Goal: Task Accomplishment & Management: Use online tool/utility

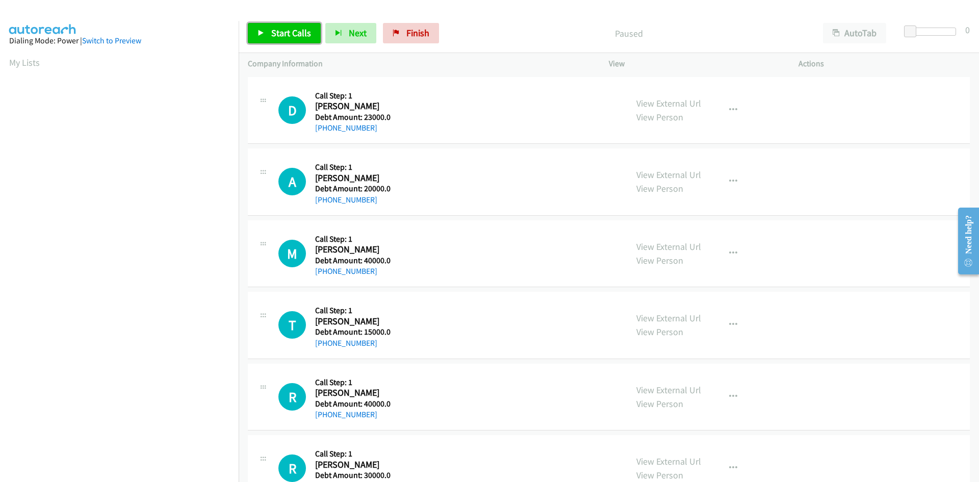
click at [290, 27] on span "Start Calls" at bounding box center [291, 33] width 40 height 12
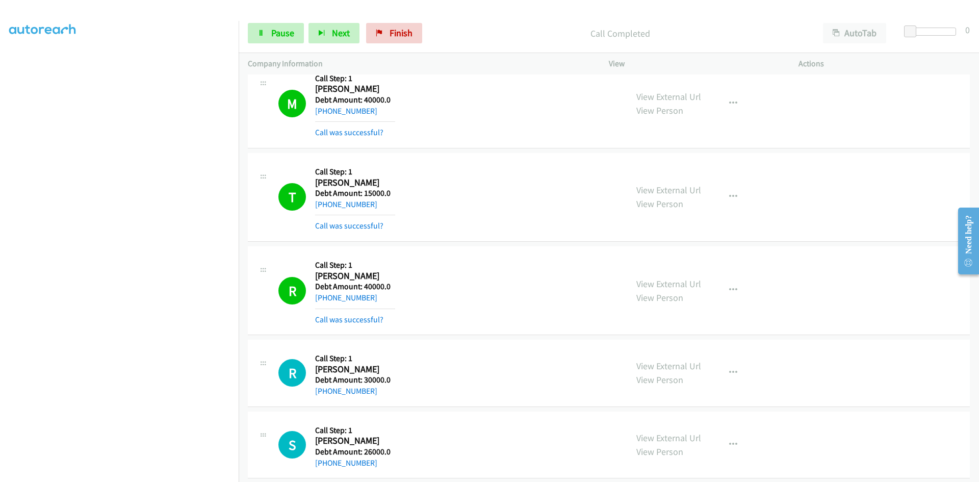
scroll to position [357, 0]
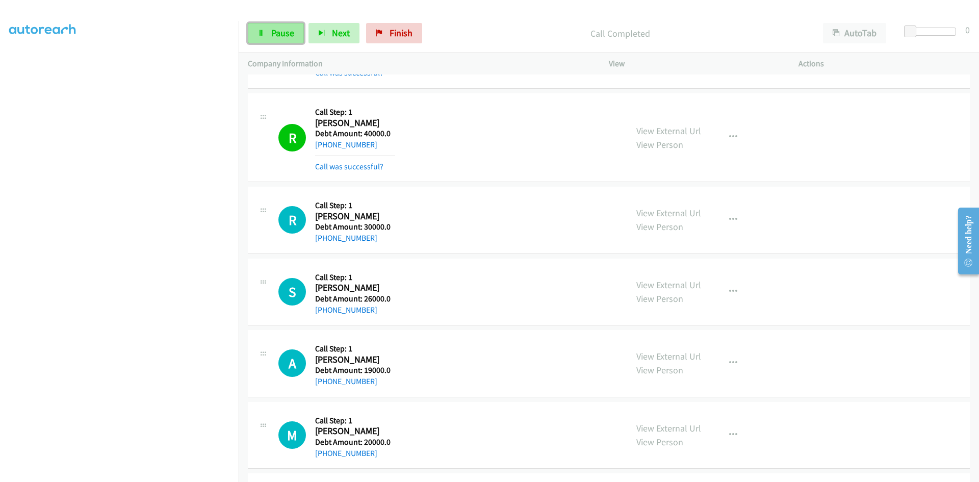
click at [286, 35] on span "Pause" at bounding box center [282, 33] width 23 height 12
click at [287, 35] on span "Start Calls" at bounding box center [291, 33] width 40 height 12
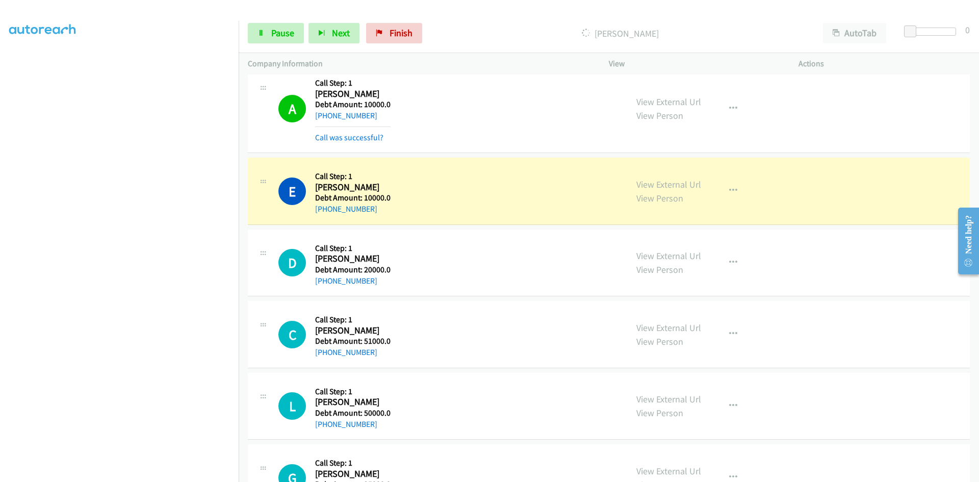
scroll to position [7365, 0]
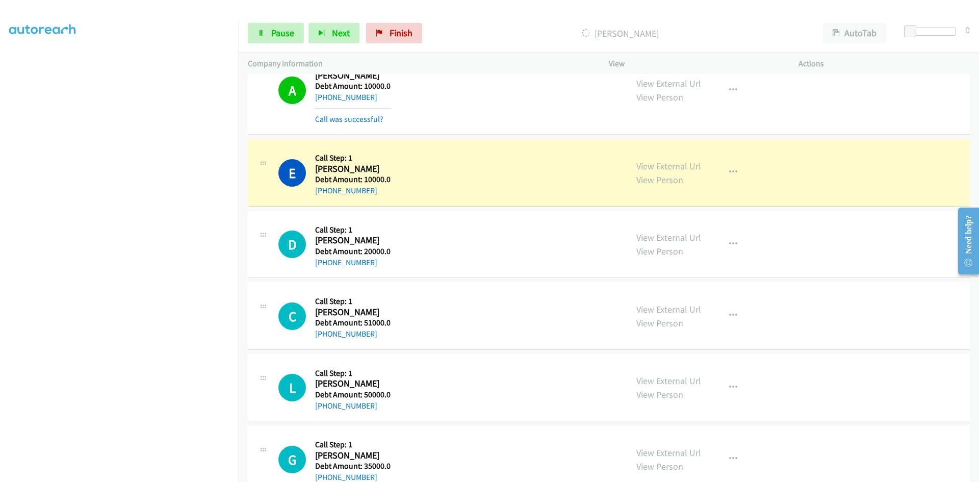
click at [450, 184] on div "E Callback Scheduled Call Step: 1 Elliott America/New_York Debt Amount: 10000.0…" at bounding box center [448, 172] width 340 height 48
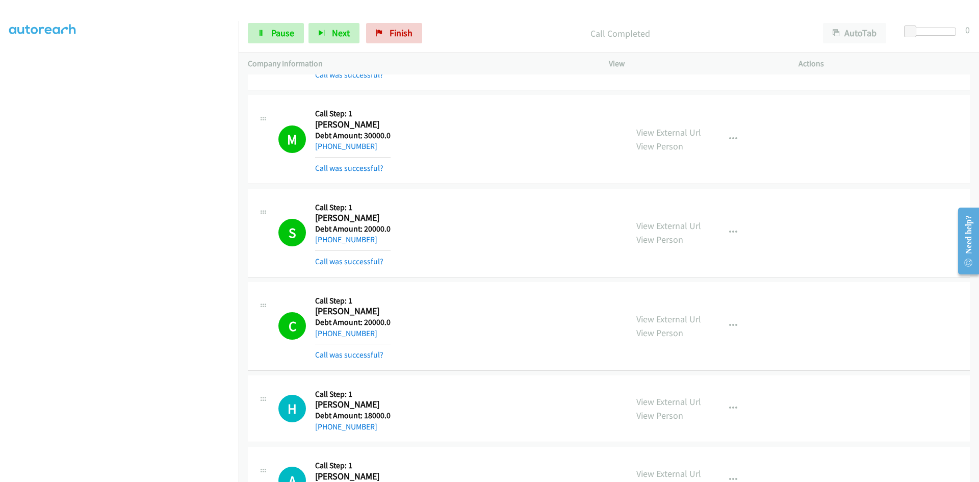
scroll to position [9099, 0]
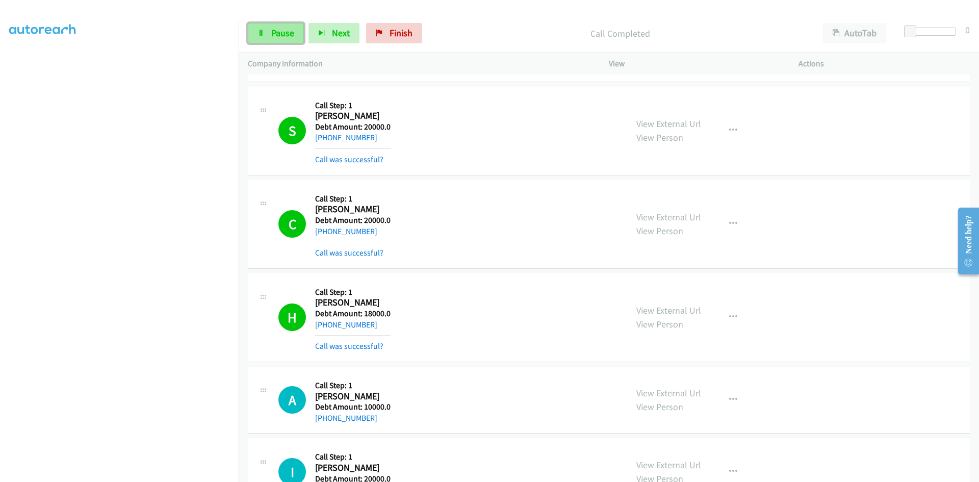
click at [284, 34] on span "Pause" at bounding box center [282, 33] width 23 height 12
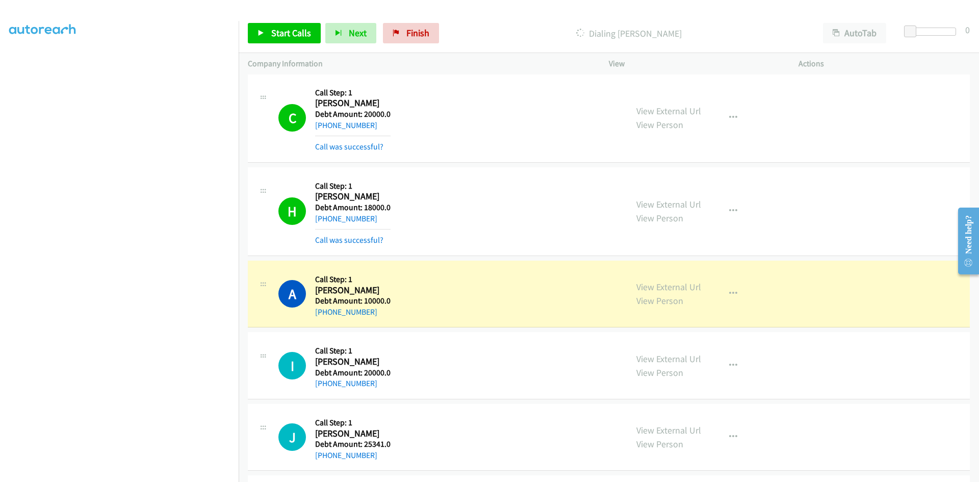
scroll to position [9303, 0]
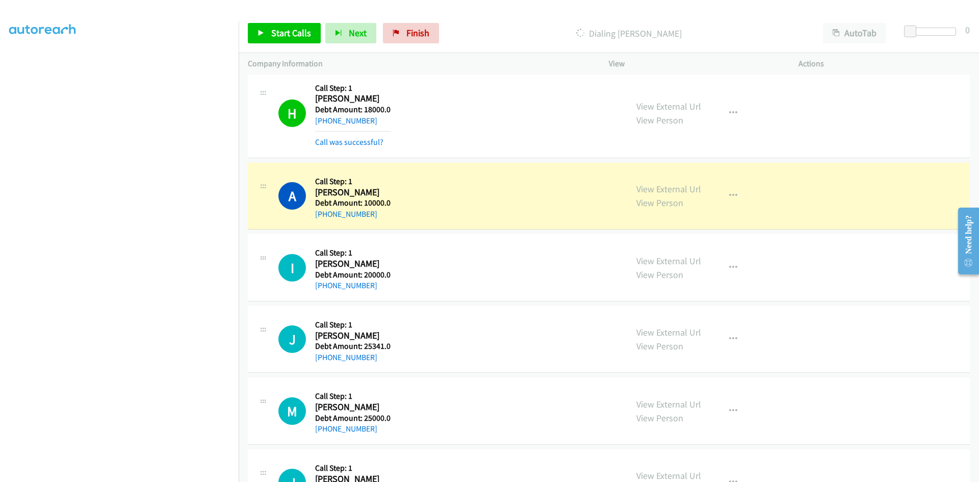
click at [280, 386] on div "M Callback Scheduled Call Step: 1 Michelle Frank America/Chicago Debt Amount: 2…" at bounding box center [609, 410] width 722 height 67
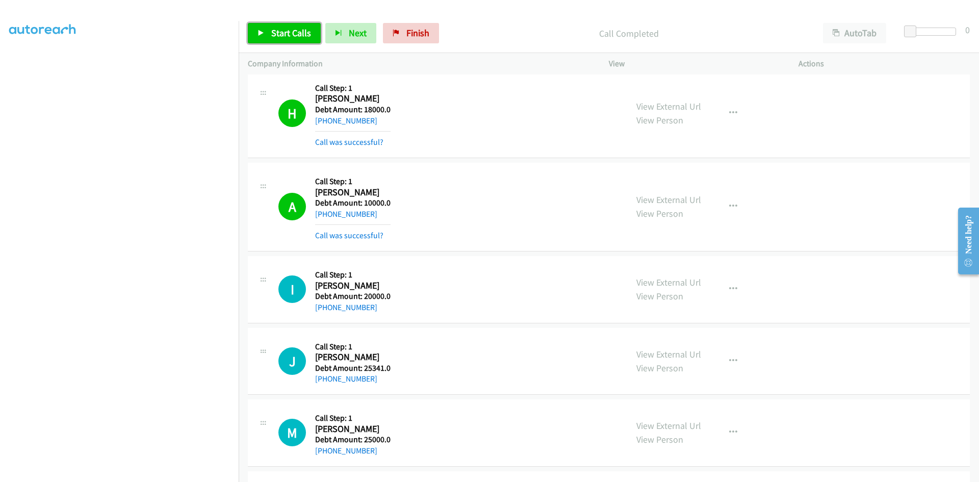
click at [290, 27] on span "Start Calls" at bounding box center [291, 33] width 40 height 12
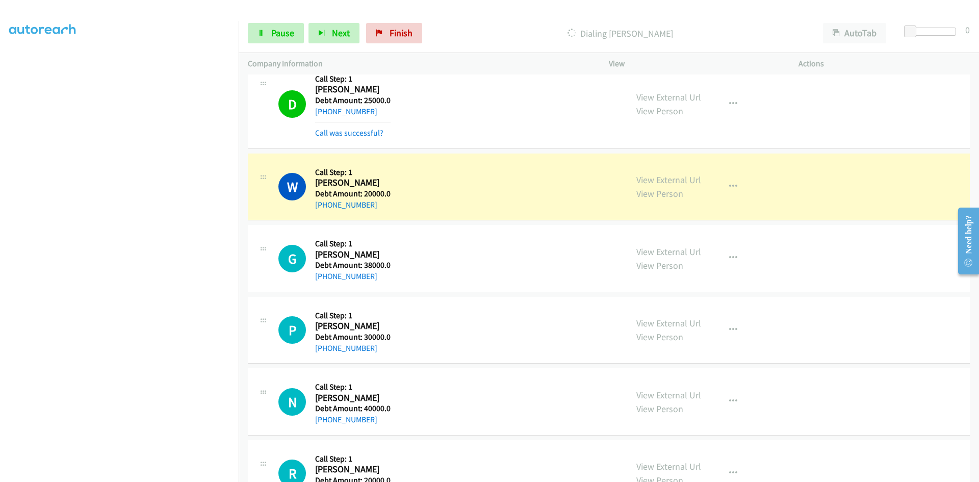
scroll to position [10068, 0]
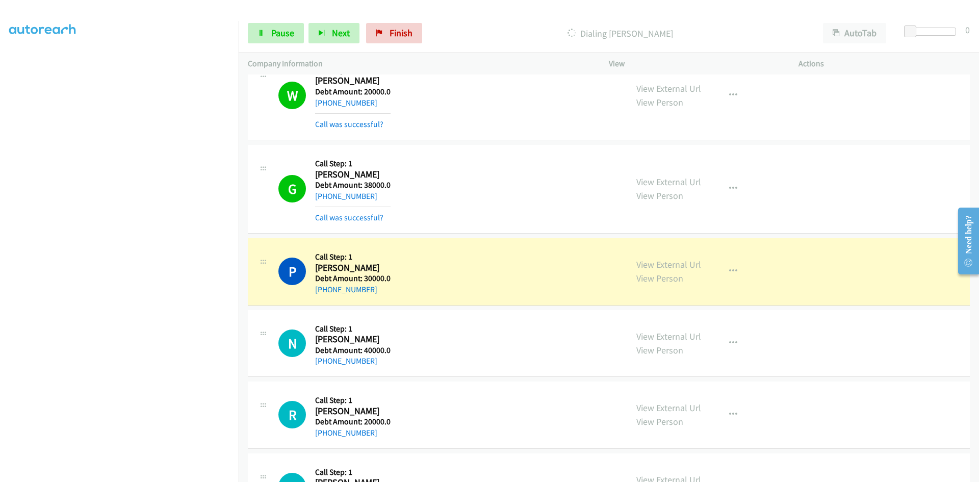
drag, startPoint x: 312, startPoint y: 159, endPoint x: 398, endPoint y: 194, distance: 93.1
click at [398, 194] on div "G Callback Scheduled Call Step: 1 Generoso Abesamis America/Los_Angeles Debt Am…" at bounding box center [448, 189] width 340 height 70
copy div "Call Step: 1 Generoso Abesamis America/Los_Angeles Debt Amount: 38000.0 +1 510-…"
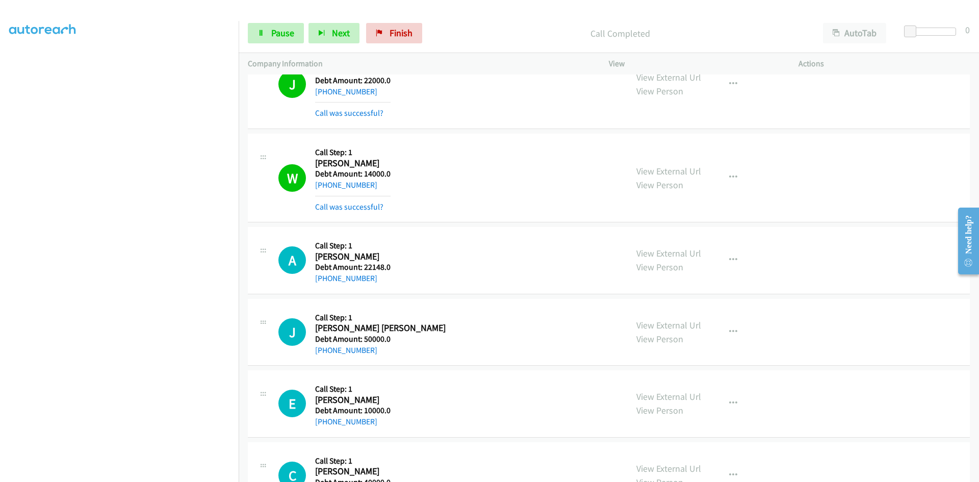
scroll to position [12720, 0]
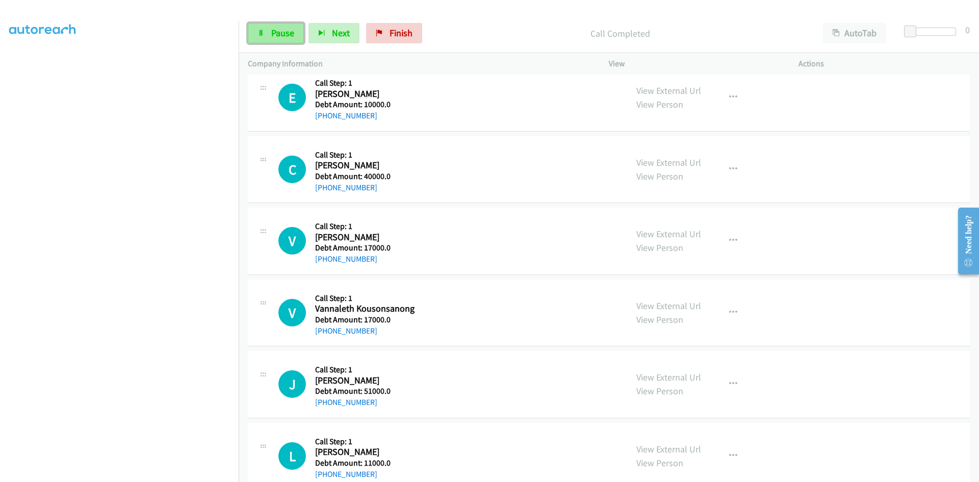
click at [287, 31] on span "Pause" at bounding box center [282, 33] width 23 height 12
click at [286, 31] on span "Start Calls" at bounding box center [291, 33] width 40 height 12
click at [271, 31] on span "Pause" at bounding box center [282, 33] width 23 height 12
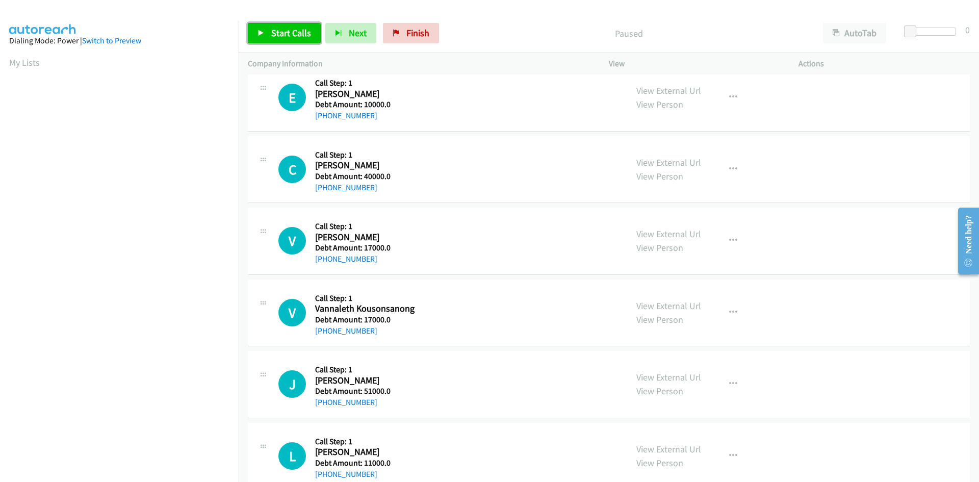
click at [271, 31] on span "Start Calls" at bounding box center [291, 33] width 40 height 12
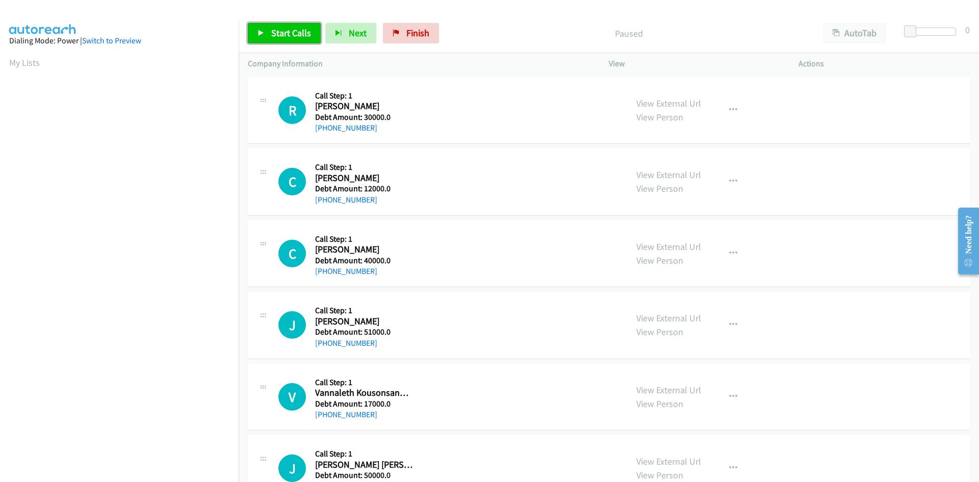
click at [290, 32] on span "Start Calls" at bounding box center [291, 33] width 40 height 12
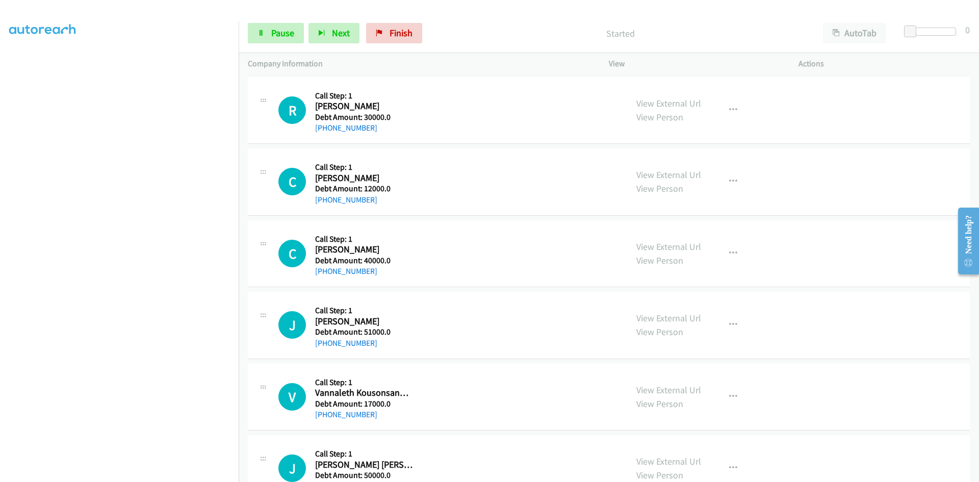
scroll to position [90, 0]
click at [276, 36] on span "Pause" at bounding box center [282, 33] width 23 height 12
click at [267, 33] on link "Start Calls" at bounding box center [284, 33] width 73 height 20
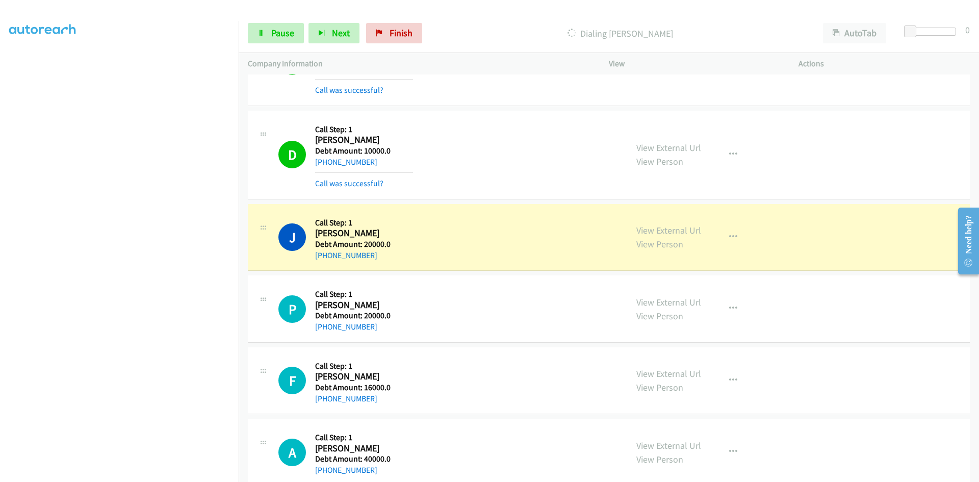
scroll to position [867, 0]
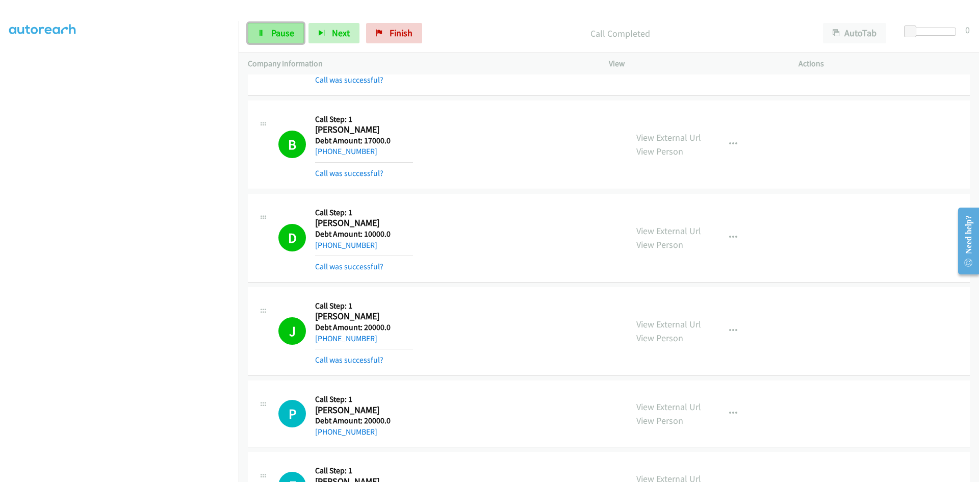
click at [276, 31] on span "Pause" at bounding box center [282, 33] width 23 height 12
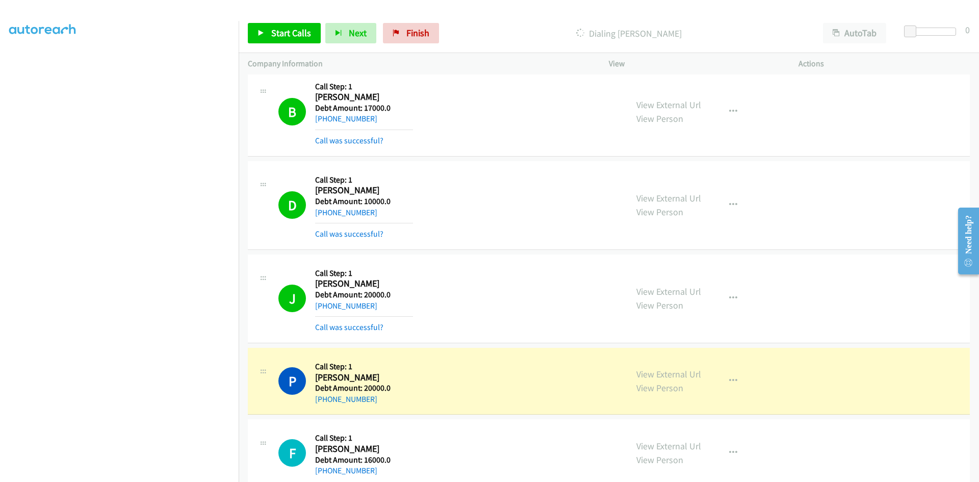
scroll to position [918, 0]
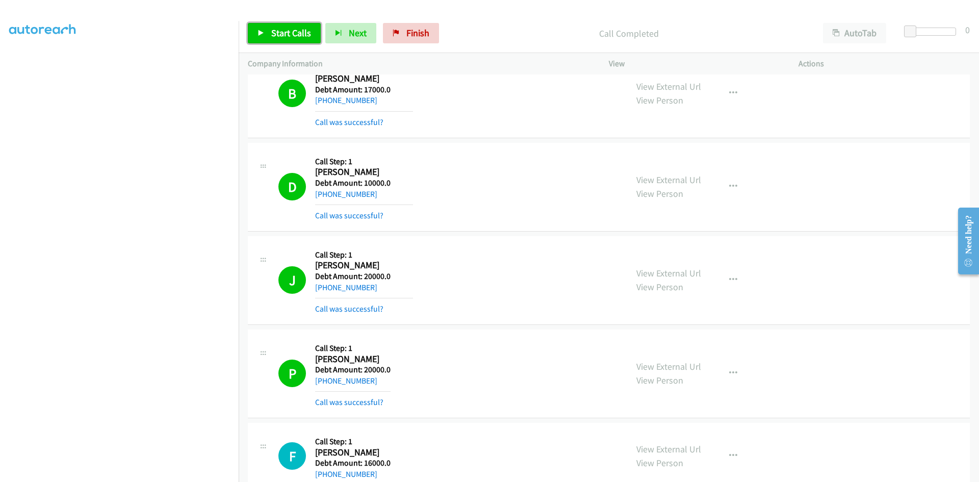
click at [273, 34] on span "Start Calls" at bounding box center [291, 33] width 40 height 12
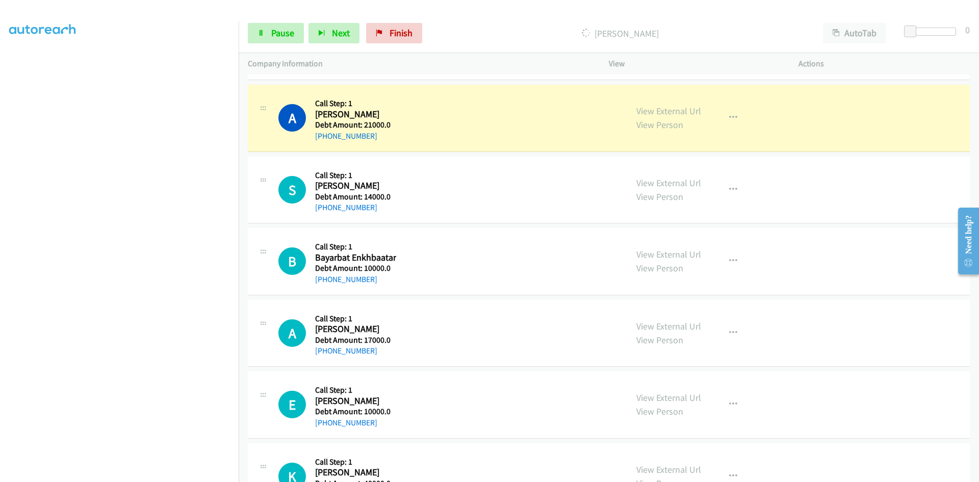
scroll to position [7948, 0]
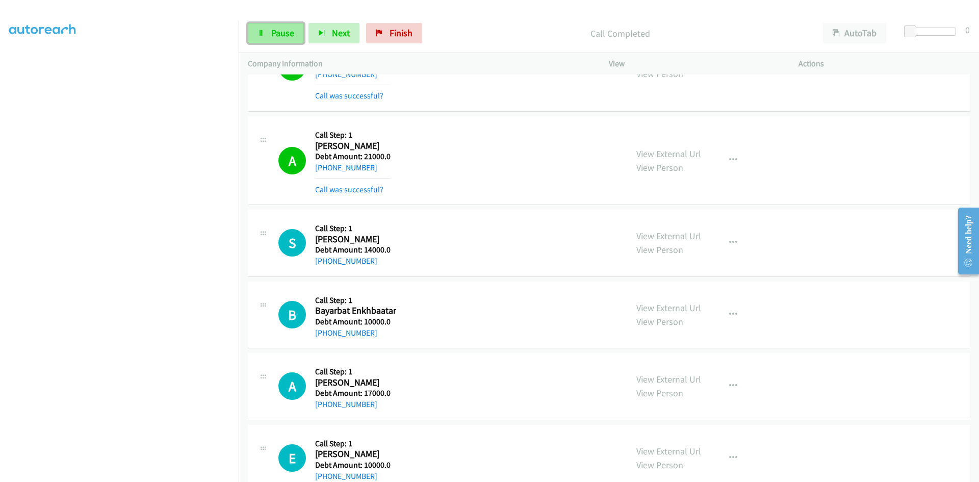
click at [264, 32] on icon at bounding box center [261, 33] width 7 height 7
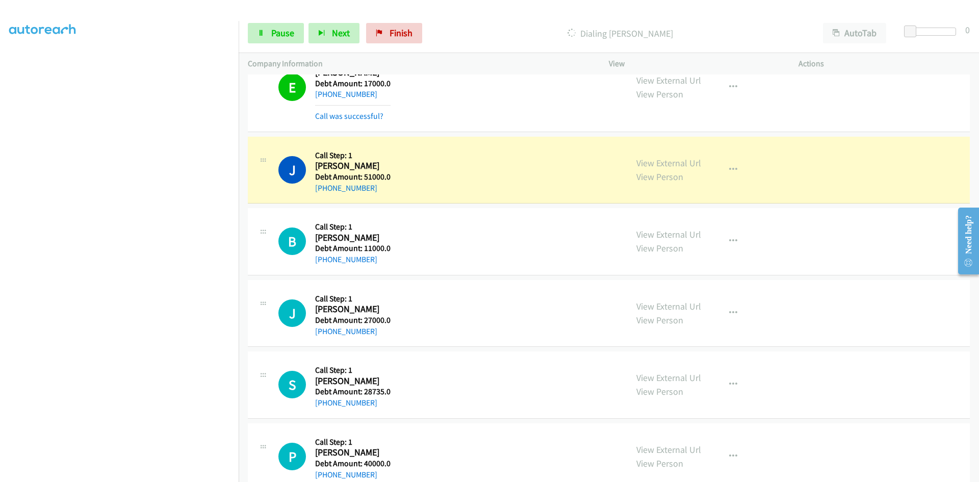
scroll to position [8833, 0]
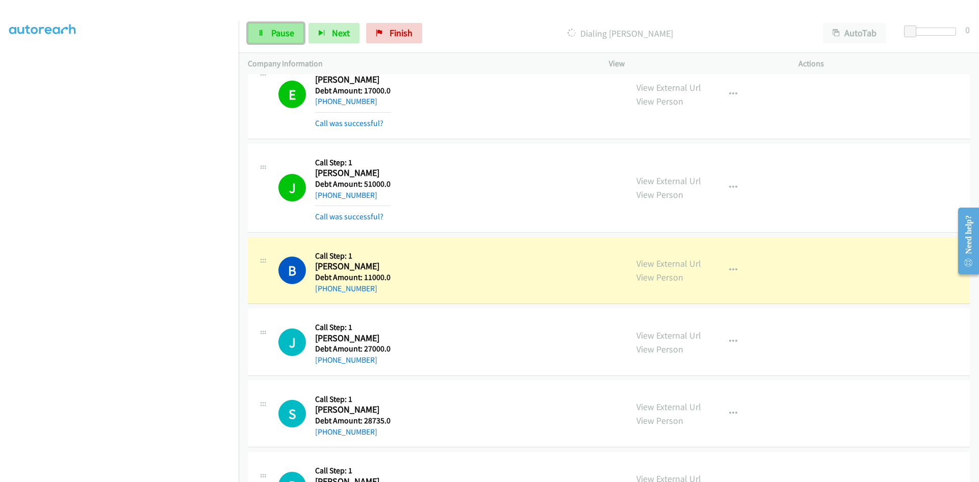
click at [277, 32] on span "Pause" at bounding box center [282, 33] width 23 height 12
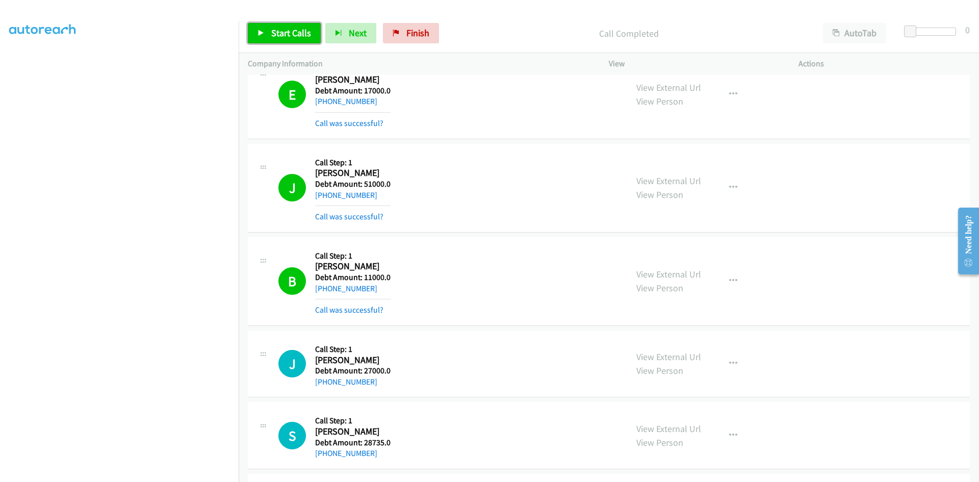
click at [283, 34] on span "Start Calls" at bounding box center [291, 33] width 40 height 12
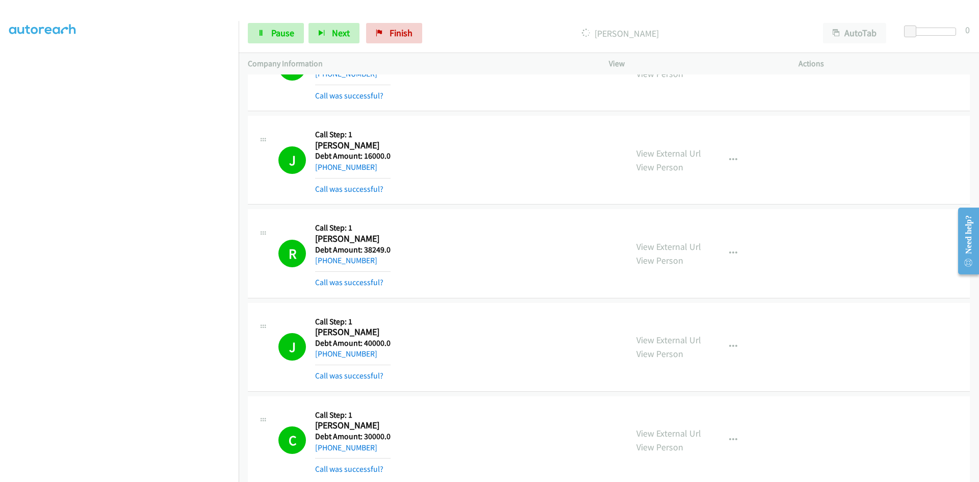
scroll to position [11077, 0]
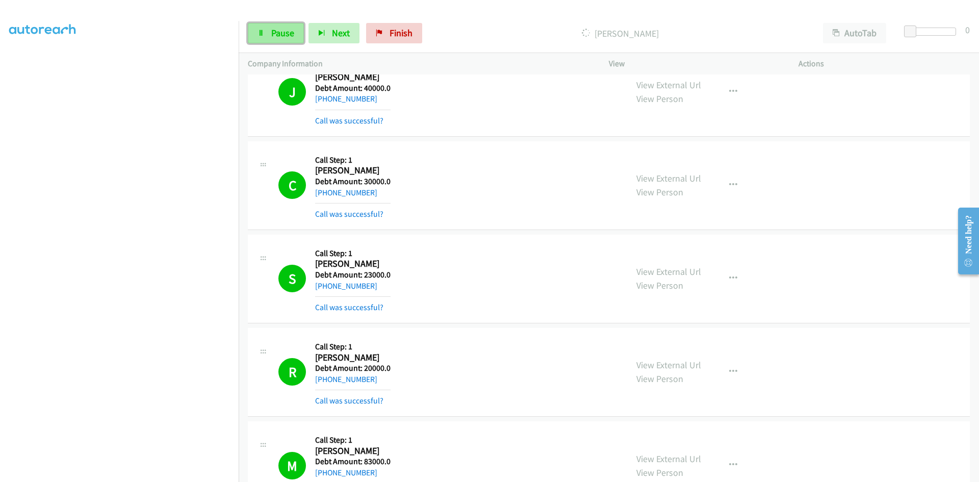
click at [260, 36] on icon at bounding box center [261, 33] width 7 height 7
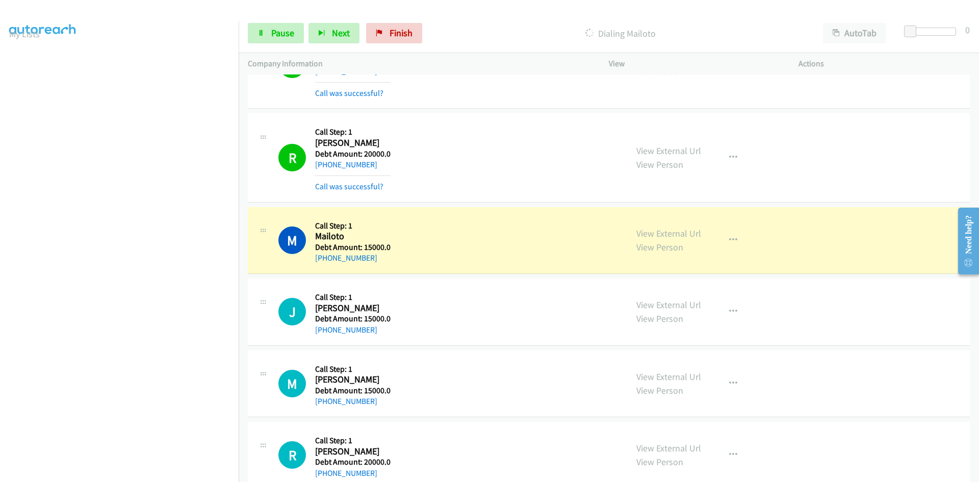
scroll to position [0, 0]
click at [407, 240] on div "M Callback Scheduled Call Step: 1 Mailoto America/Los_Angeles Debt Amount: 1500…" at bounding box center [448, 240] width 340 height 48
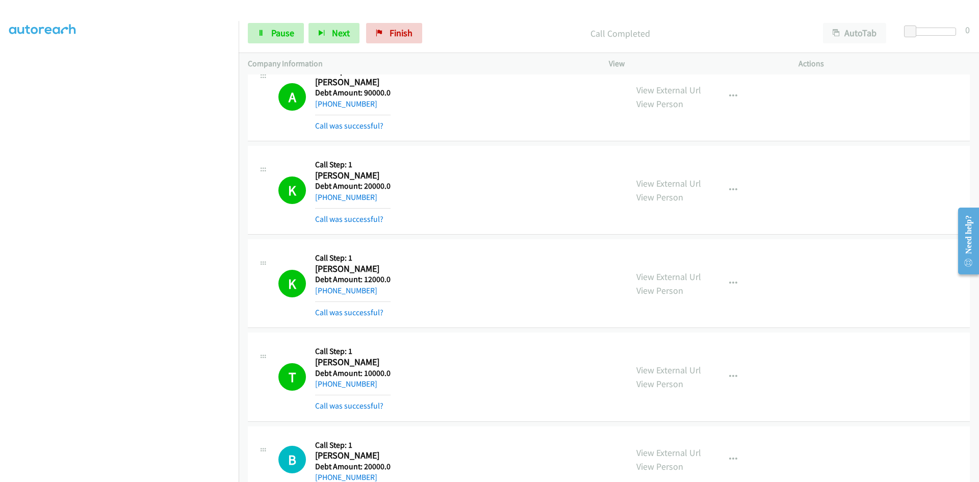
scroll to position [14234, 0]
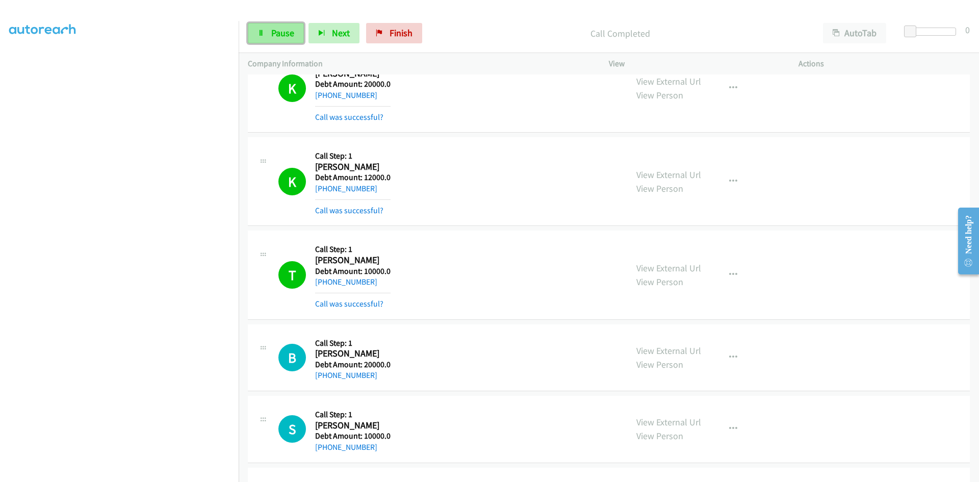
click at [280, 30] on span "Pause" at bounding box center [282, 33] width 23 height 12
click at [279, 33] on span "Start Calls" at bounding box center [291, 33] width 40 height 12
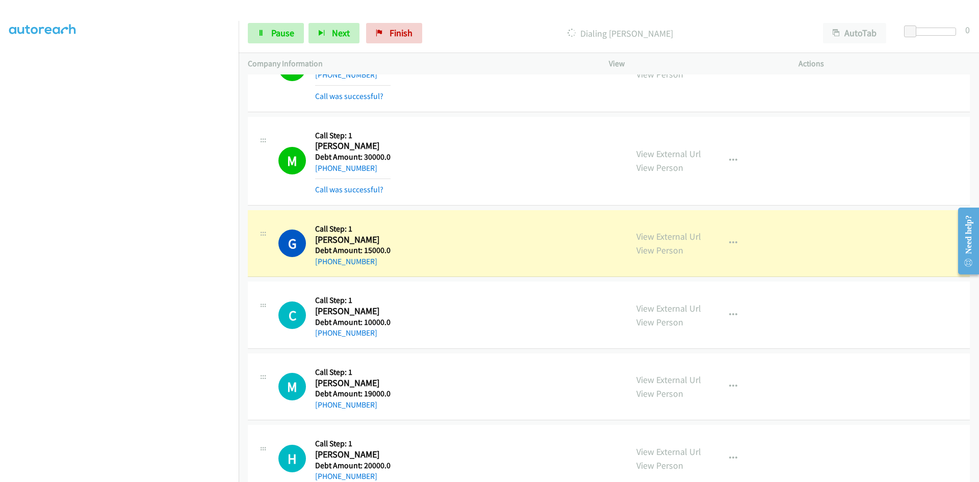
scroll to position [15227, 0]
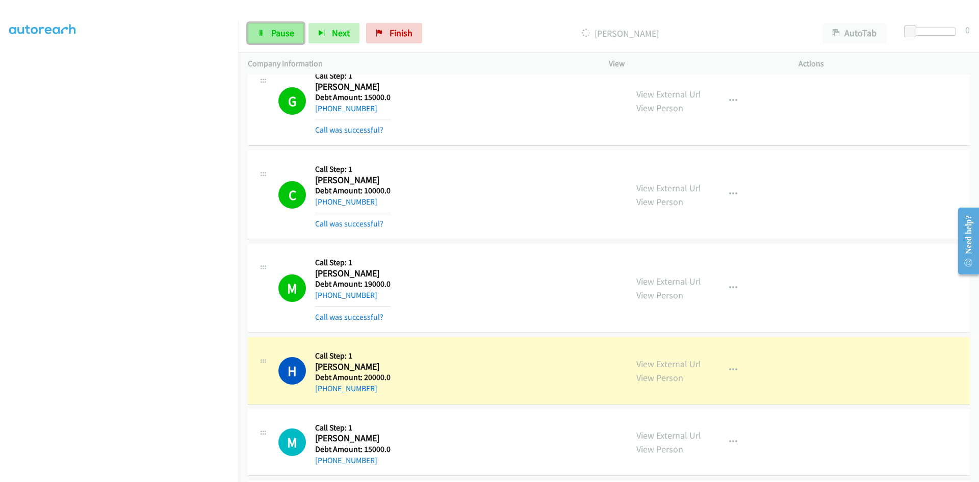
click at [265, 35] on link "Pause" at bounding box center [276, 33] width 56 height 20
click at [265, 35] on link "Start Calls" at bounding box center [284, 33] width 73 height 20
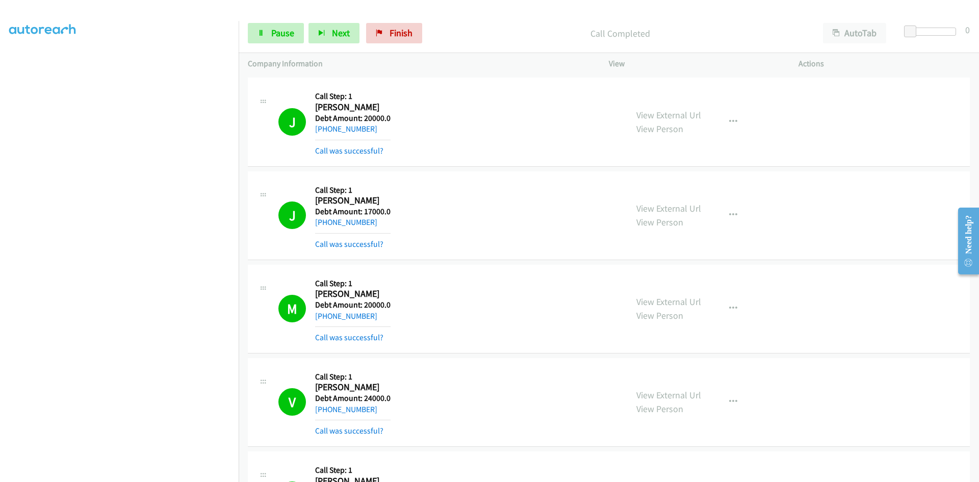
scroll to position [17765, 0]
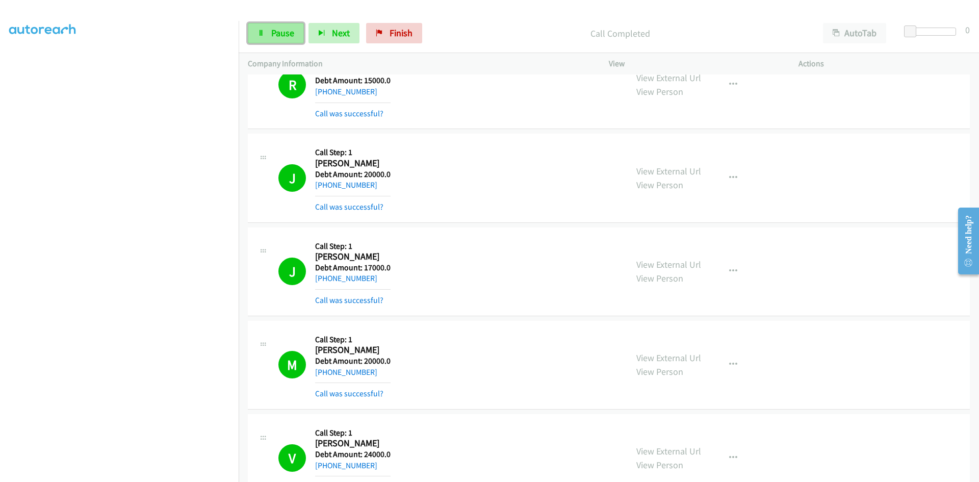
click at [284, 30] on span "Pause" at bounding box center [282, 33] width 23 height 12
click at [284, 30] on span "Start Calls" at bounding box center [291, 33] width 40 height 12
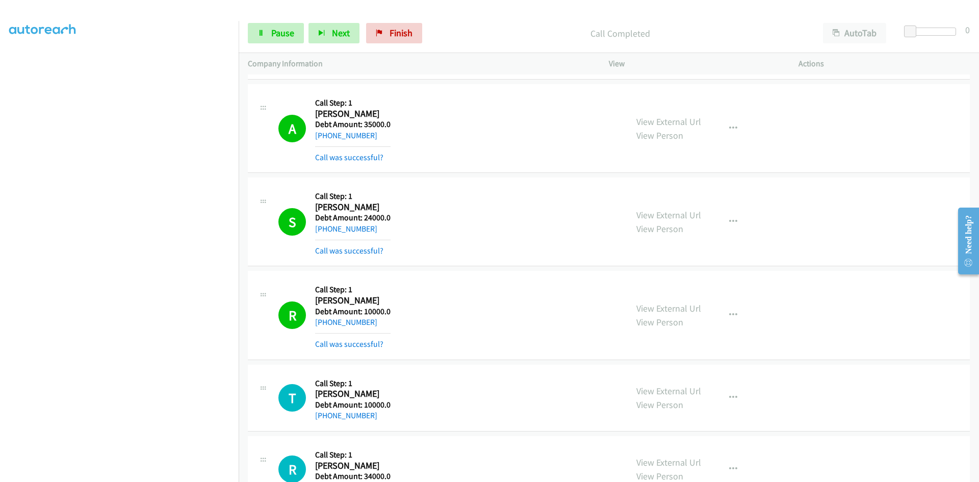
scroll to position [21994, 0]
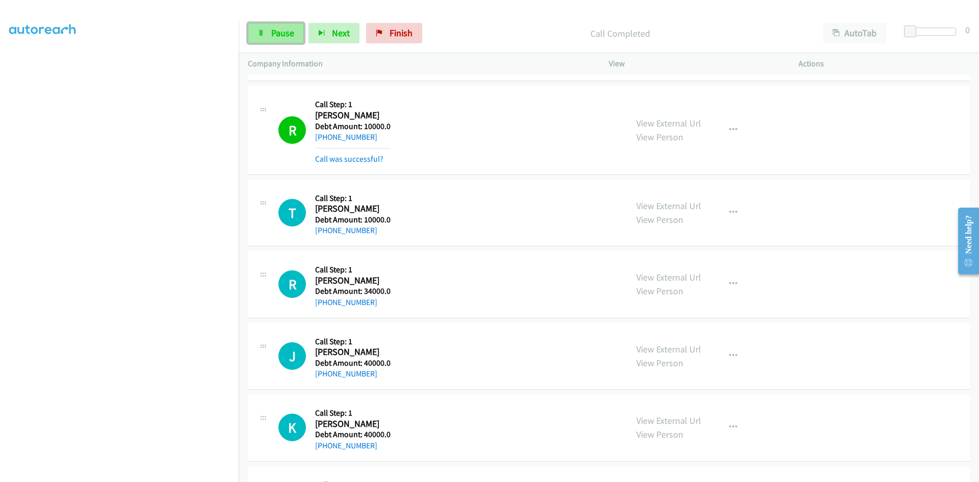
click at [281, 37] on span "Pause" at bounding box center [282, 33] width 23 height 12
click at [293, 33] on span "Start Calls" at bounding box center [291, 33] width 40 height 12
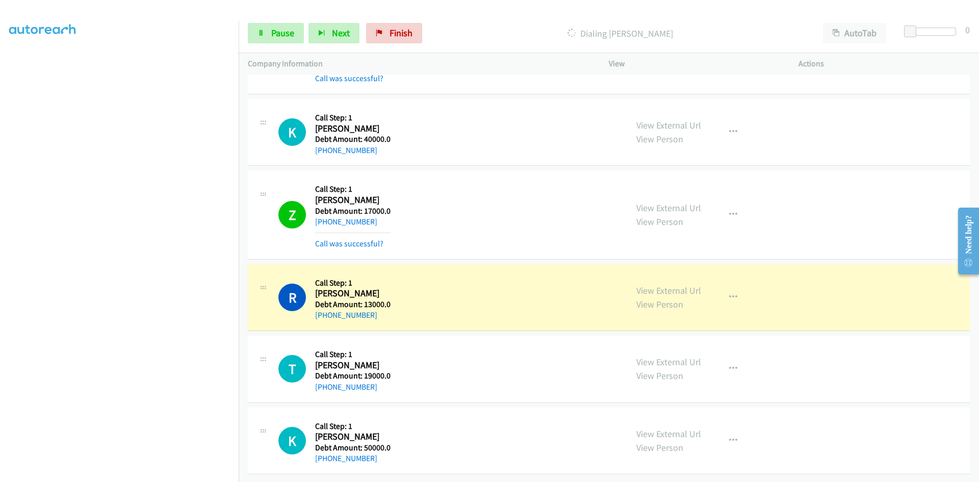
scroll to position [22362, 0]
click at [582, 197] on div "Z Callback Scheduled Call Step: 1 [PERSON_NAME] America/Los_Angeles Debt Amount…" at bounding box center [448, 215] width 340 height 70
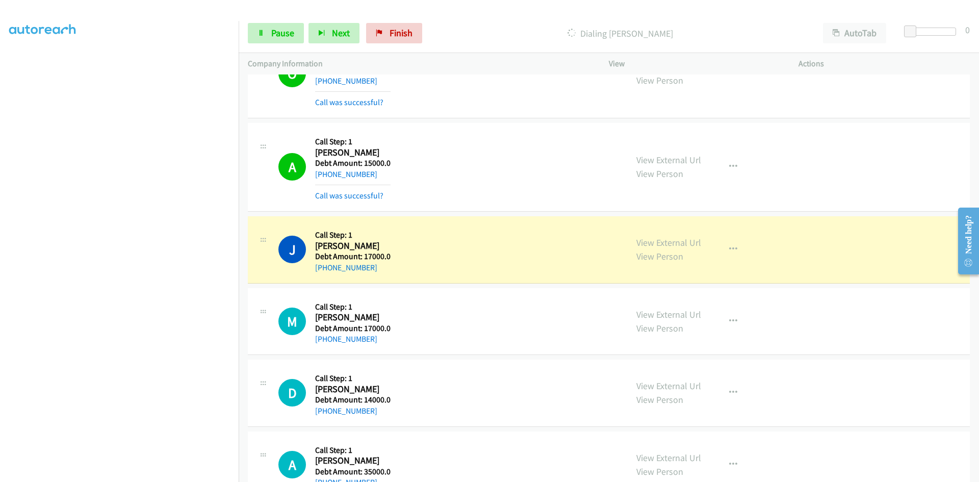
scroll to position [0, 0]
click at [619, 33] on p "Dialing [PERSON_NAME]" at bounding box center [620, 34] width 369 height 14
click at [394, 258] on div "J Callback Scheduled Call Step: 1 [PERSON_NAME] America/New_York Debt Amount: 1…" at bounding box center [448, 249] width 340 height 48
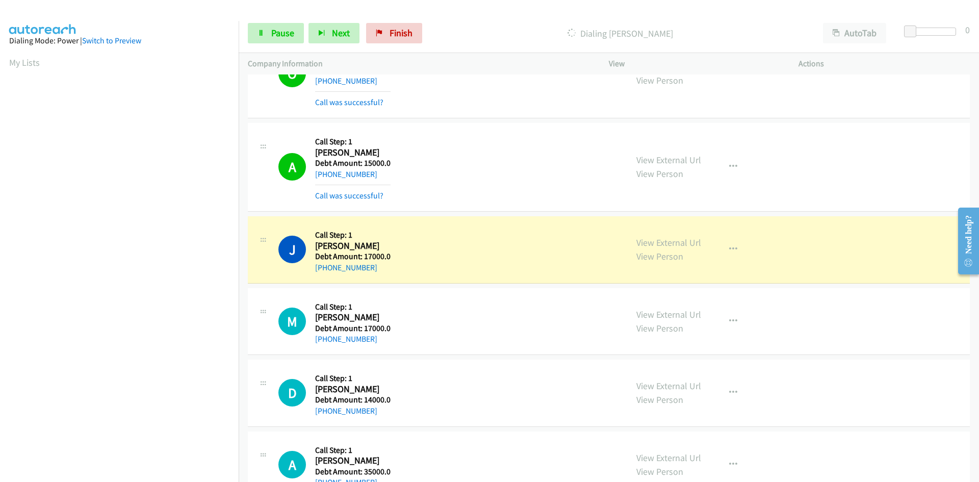
click at [394, 258] on div "J Callback Scheduled Call Step: 1 [PERSON_NAME] America/New_York Debt Amount: 1…" at bounding box center [448, 249] width 340 height 48
click at [346, 256] on h5 "Debt Amount: 17000.0" at bounding box center [352, 256] width 75 height 10
click at [446, 251] on div "J Callback Scheduled Call Step: 1 [PERSON_NAME] America/New_York Debt Amount: 1…" at bounding box center [448, 249] width 340 height 48
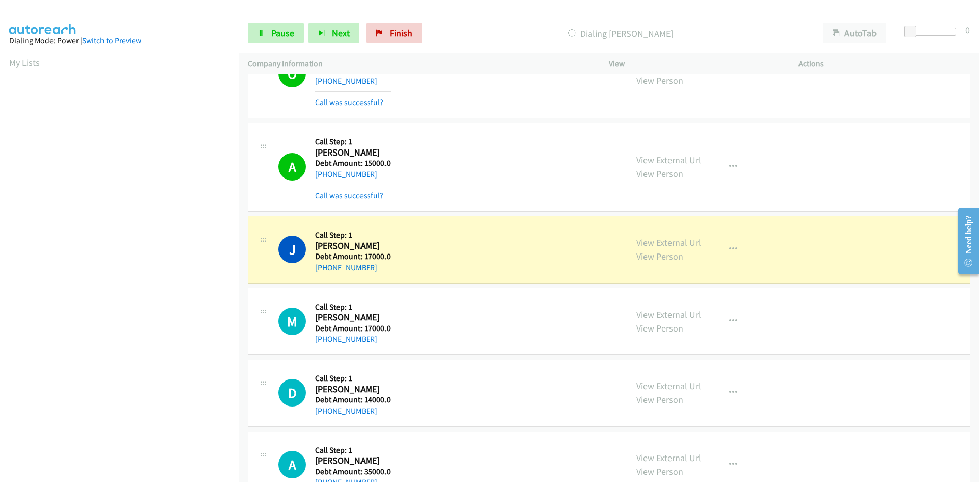
click at [446, 251] on div "J Callback Scheduled Call Step: 1 [PERSON_NAME] America/New_York Debt Amount: 1…" at bounding box center [448, 249] width 340 height 48
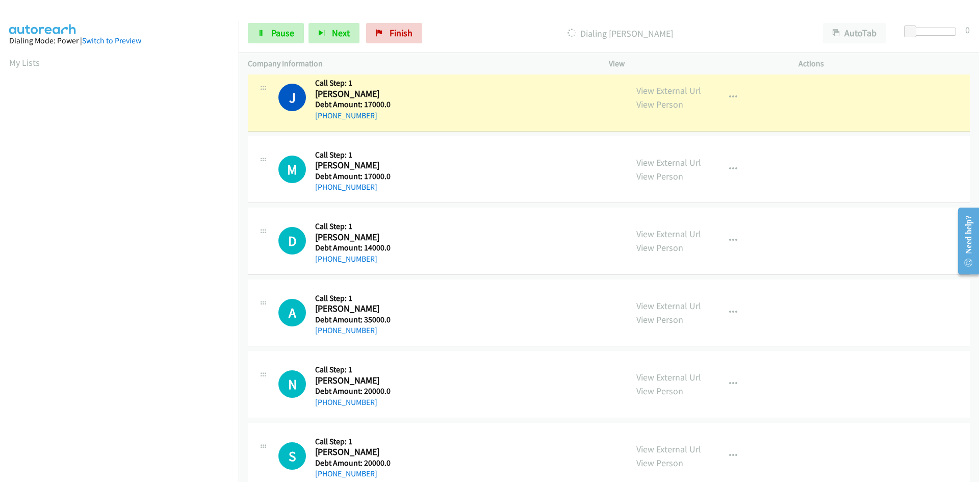
scroll to position [23252, 0]
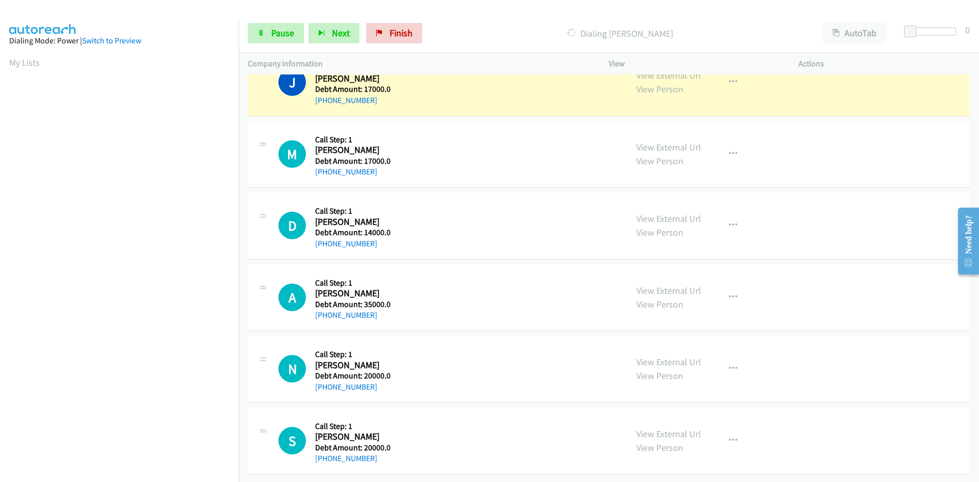
click at [3, 58] on aside "Dialing Mode: Power | Switch to Preview My Lists" at bounding box center [119, 303] width 239 height 565
click at [2, 59] on aside "Dialing Mode: Power | Switch to Preview My Lists" at bounding box center [119, 303] width 239 height 565
click at [372, 94] on div "[PHONE_NUMBER]" at bounding box center [352, 100] width 75 height 12
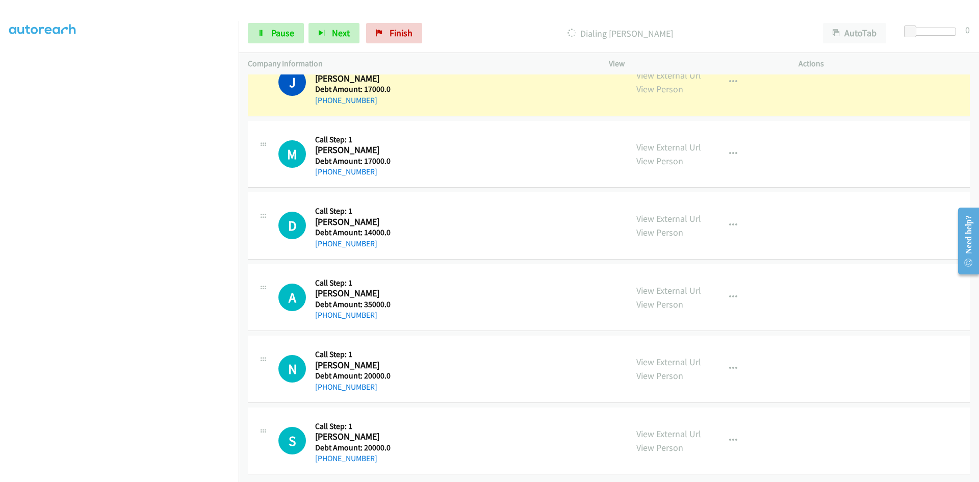
scroll to position [90, 0]
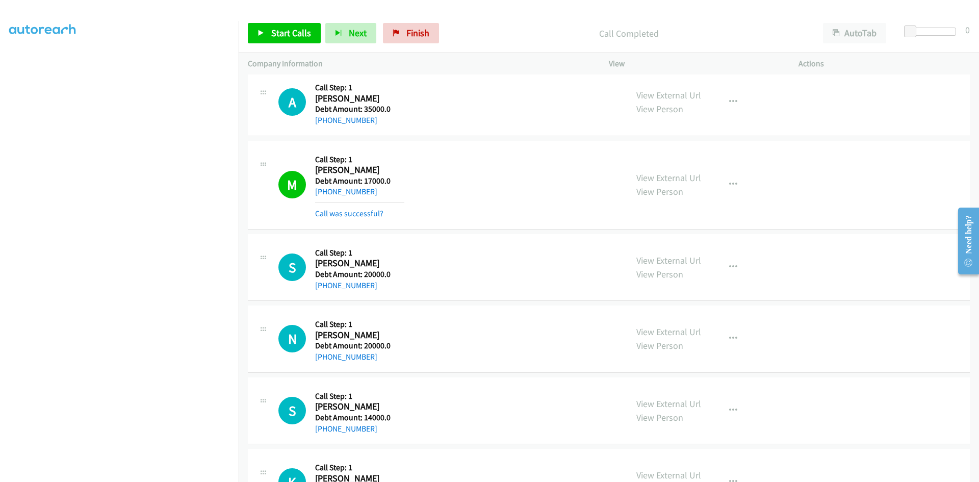
scroll to position [415, 0]
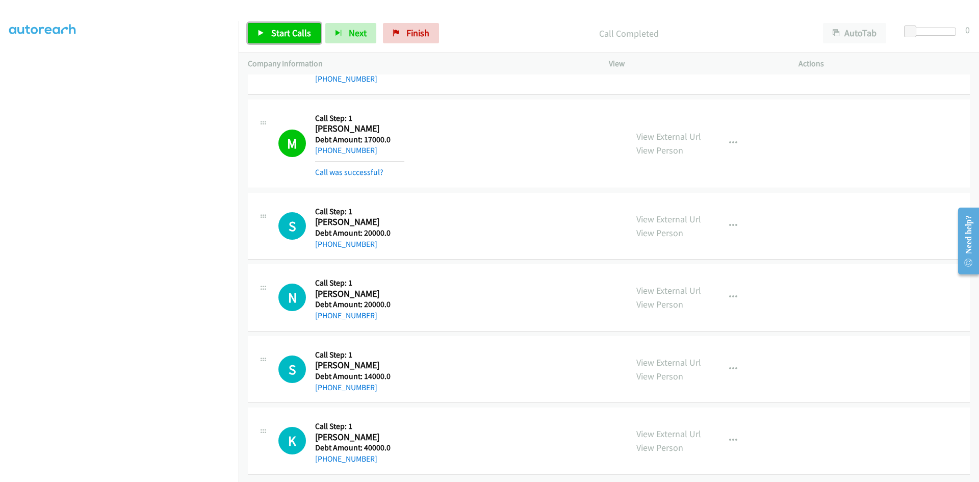
click at [289, 34] on span "Start Calls" at bounding box center [291, 33] width 40 height 12
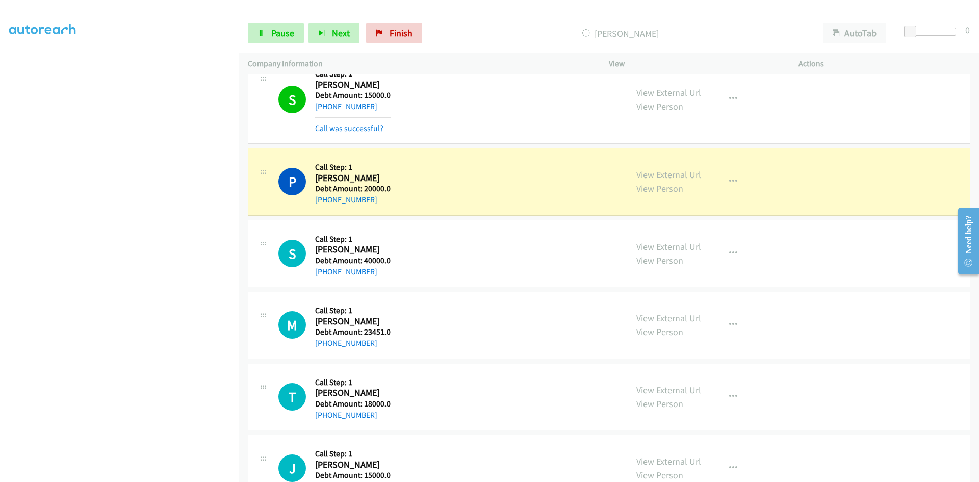
scroll to position [4233, 0]
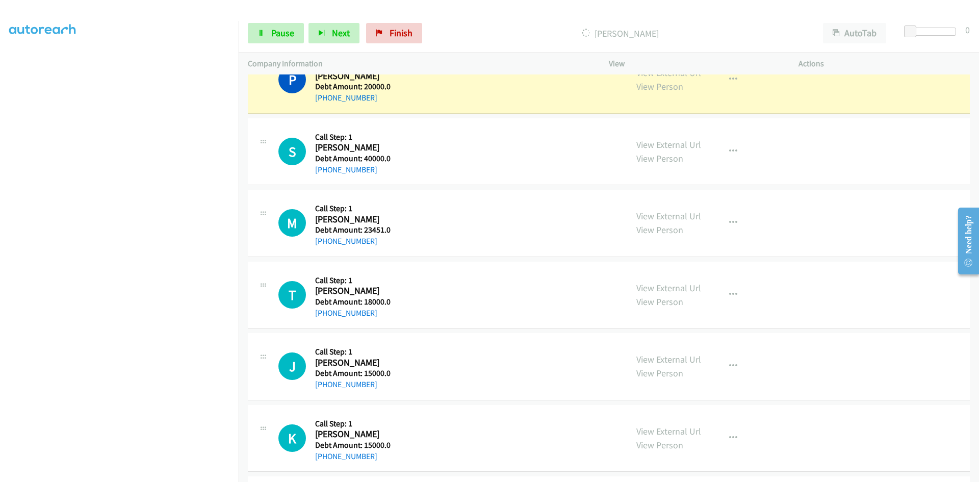
click at [472, 376] on div "J Callback Scheduled Call Step: 1 Jon Paul America/Denver Debt Amount: 15000.0 …" at bounding box center [448, 366] width 340 height 48
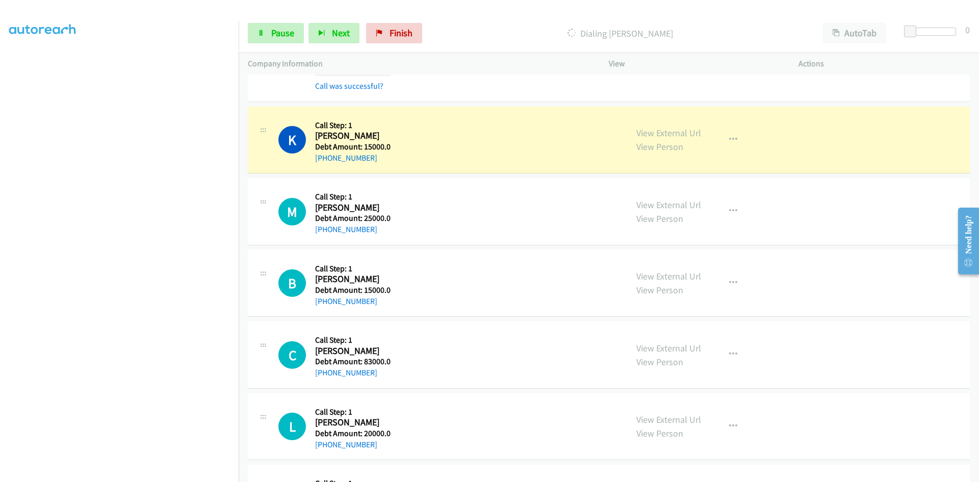
scroll to position [4641, 0]
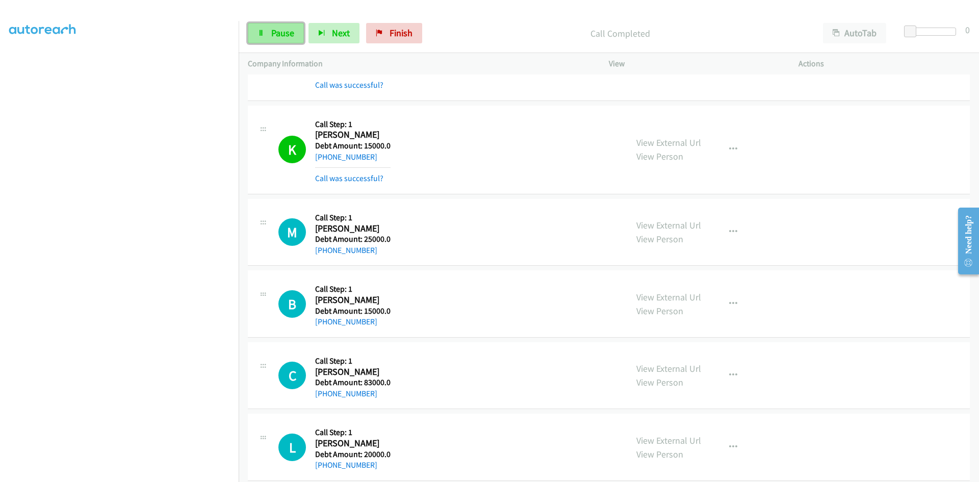
click at [284, 35] on span "Pause" at bounding box center [282, 33] width 23 height 12
click at [284, 35] on span "Start Calls" at bounding box center [291, 33] width 40 height 12
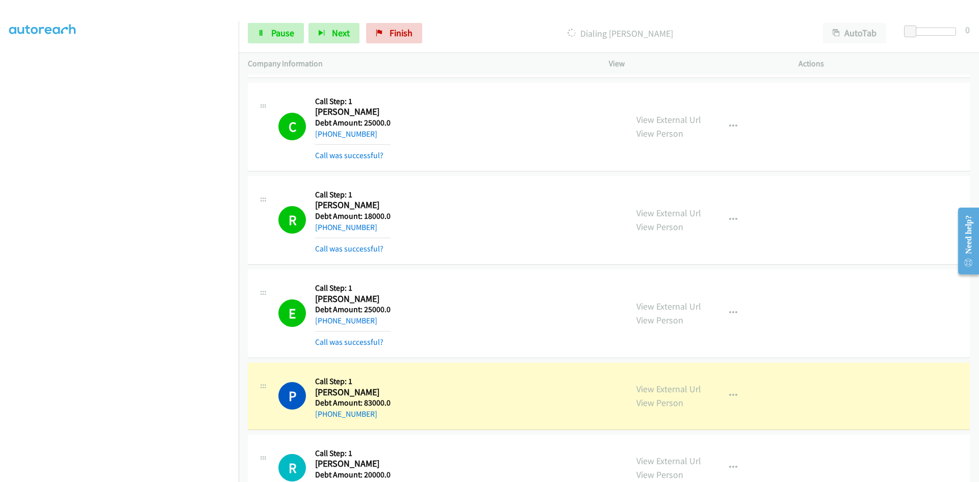
scroll to position [5916, 0]
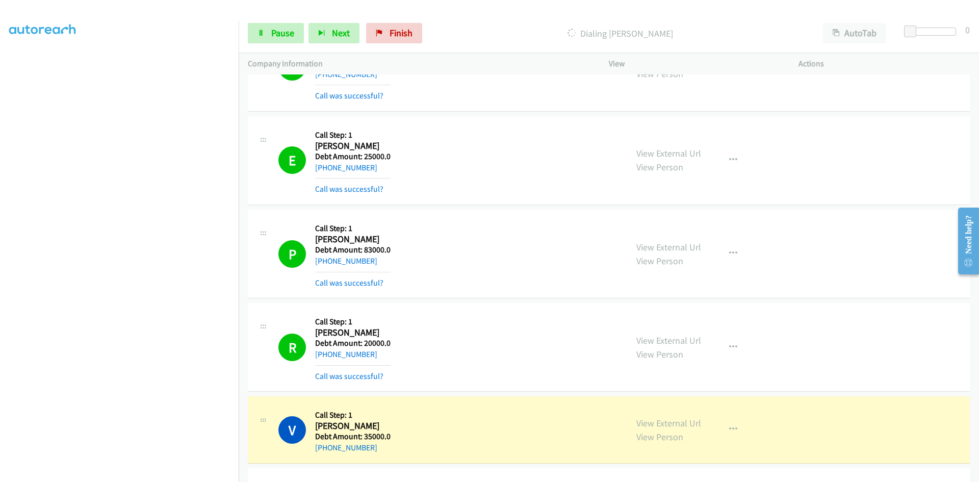
drag, startPoint x: 344, startPoint y: 169, endPoint x: 532, endPoint y: 111, distance: 197.0
click at [532, 111] on div "R Callback Scheduled Call Step: 1 Rakesh Chetty America/New_York Debt Amount: 1…" at bounding box center [609, 67] width 722 height 89
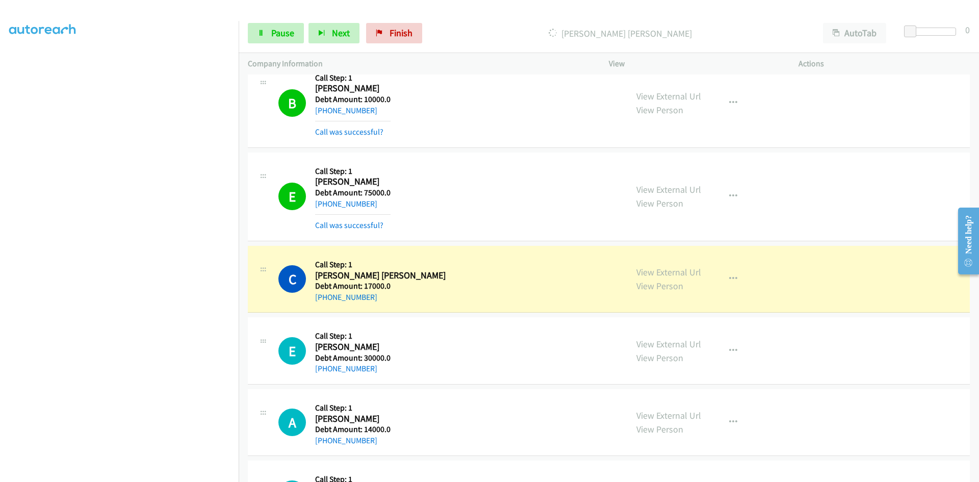
scroll to position [6528, 0]
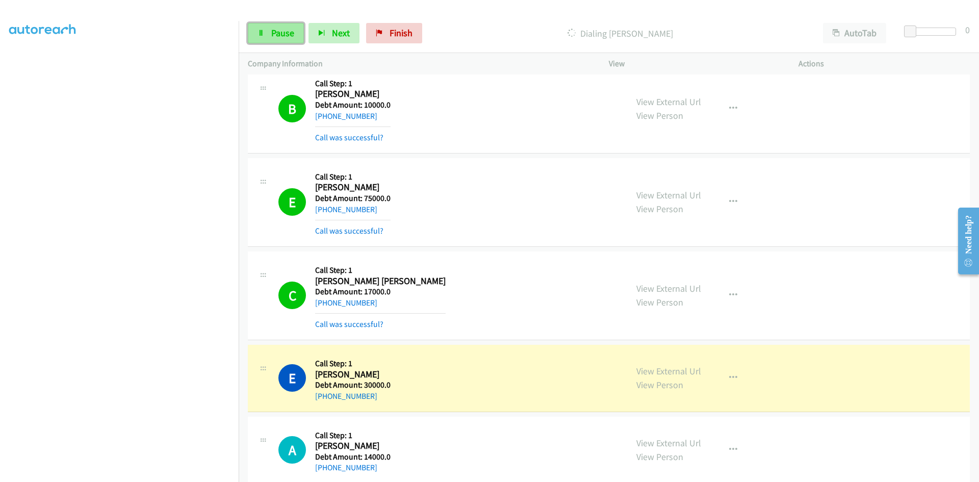
click at [269, 33] on link "Pause" at bounding box center [276, 33] width 56 height 20
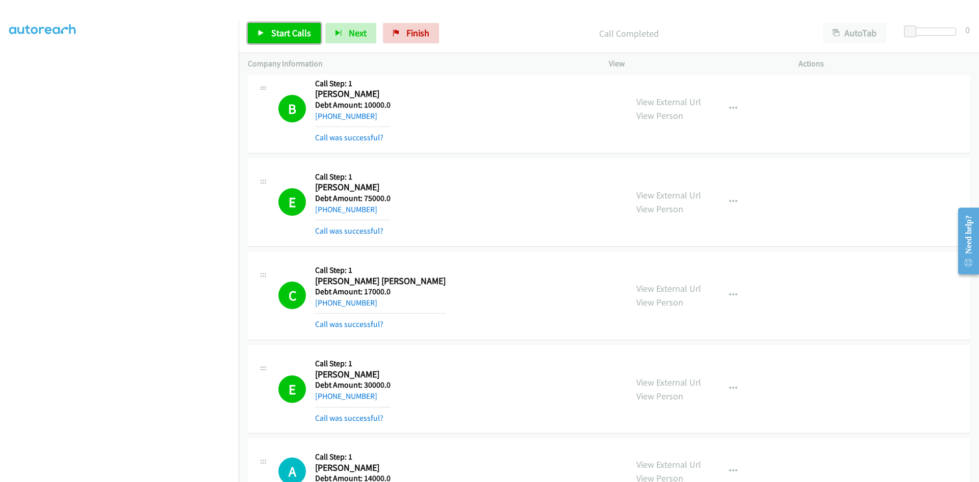
click at [269, 34] on link "Start Calls" at bounding box center [284, 33] width 73 height 20
click at [270, 34] on link "Pause" at bounding box center [276, 33] width 56 height 20
